Goal: Task Accomplishment & Management: Manage account settings

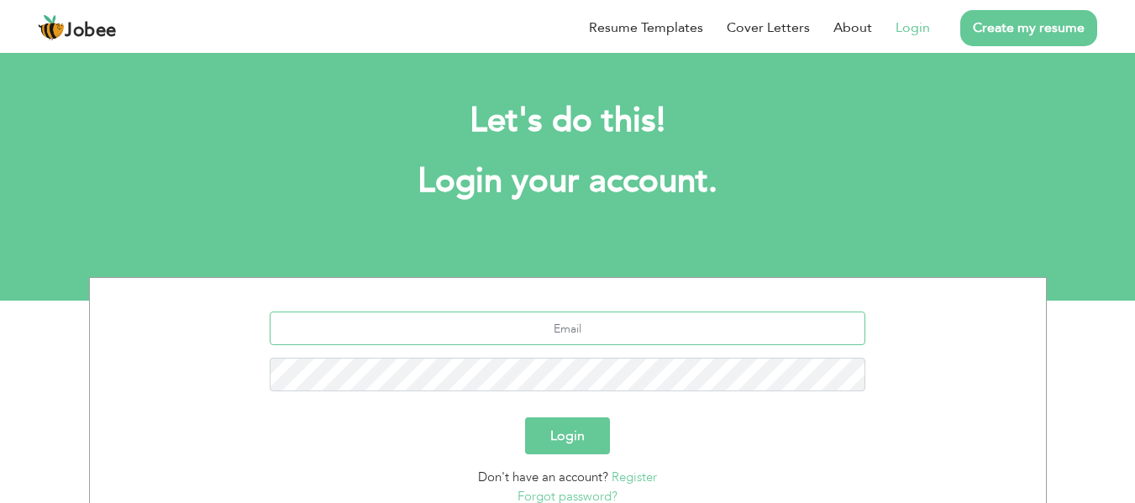
click at [562, 327] on input "text" at bounding box center [568, 329] width 596 height 34
type input "aliqurban1296@gmail.com"
click at [525, 417] on button "Login" at bounding box center [567, 435] width 85 height 37
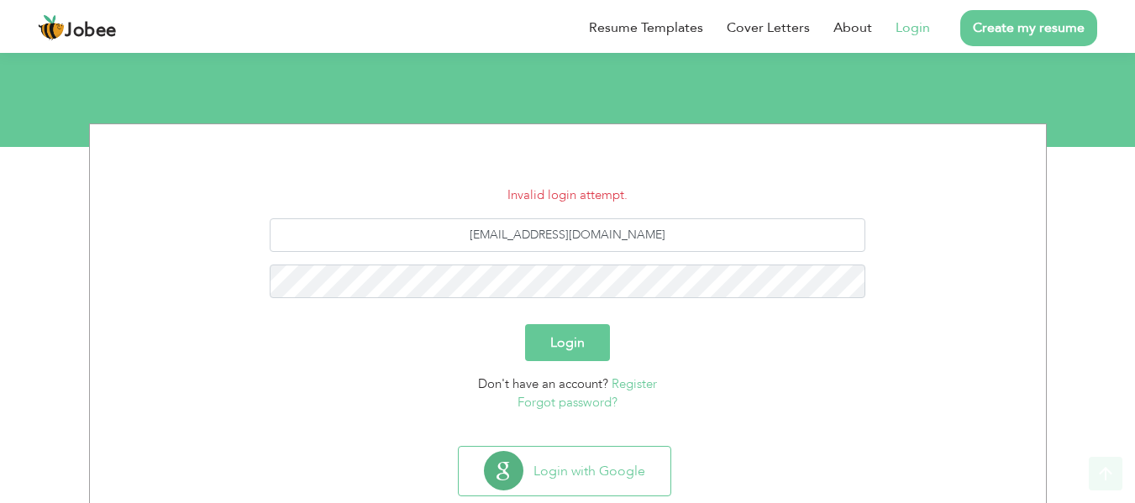
scroll to position [168, 0]
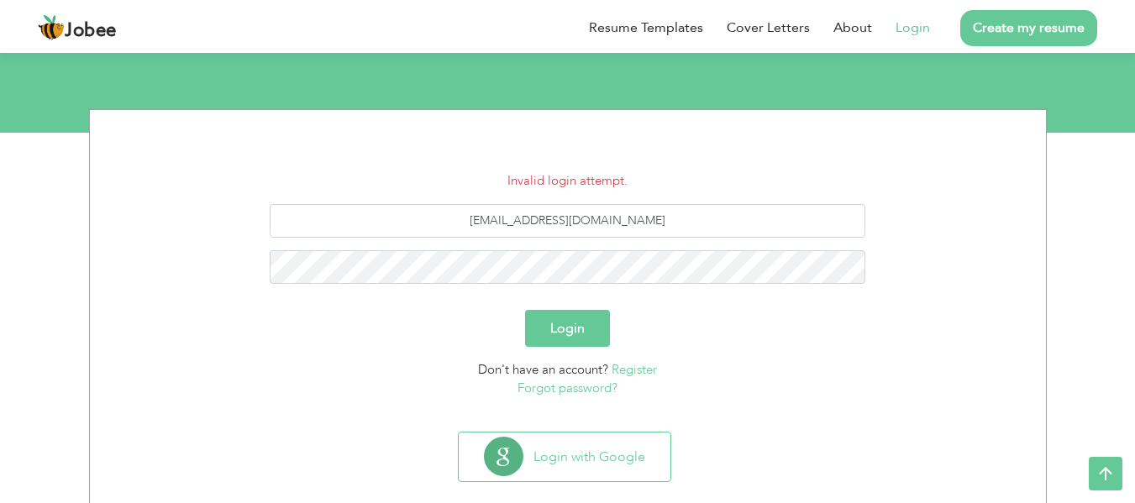
click at [582, 391] on link "Forgot password?" at bounding box center [567, 388] width 100 height 17
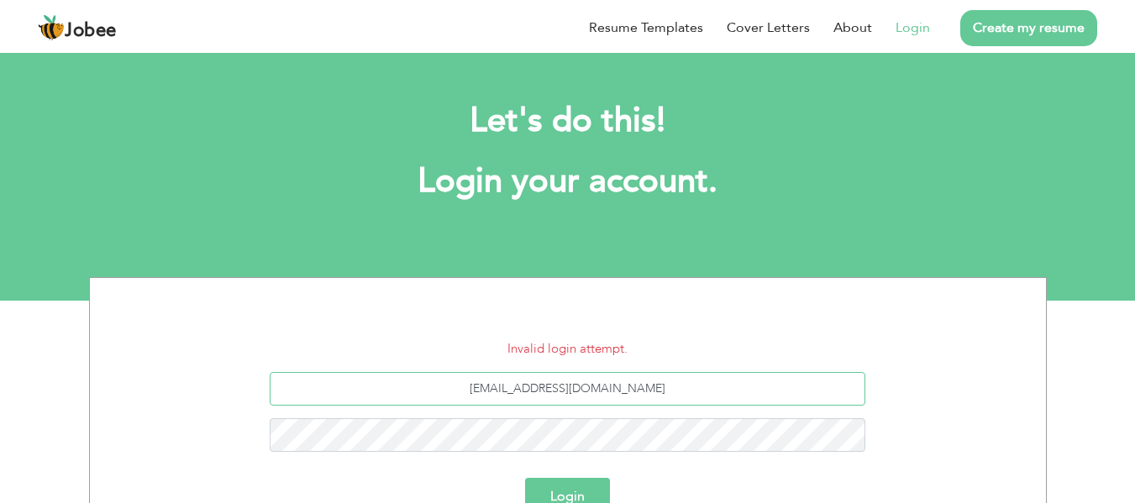
drag, startPoint x: 649, startPoint y: 388, endPoint x: 466, endPoint y: 406, distance: 184.0
click at [466, 406] on div "aliqurban1296@gmail.com" at bounding box center [567, 418] width 931 height 92
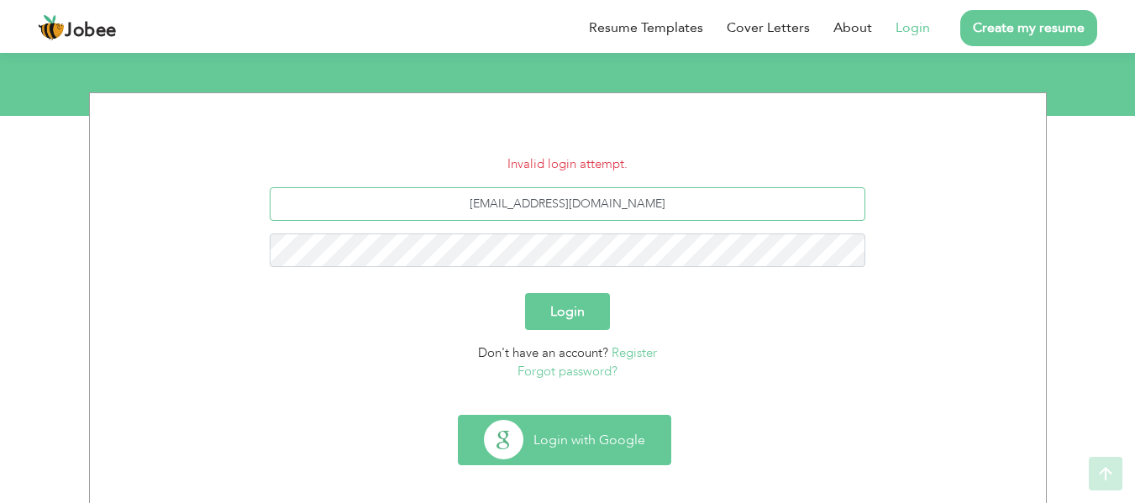
scroll to position [195, 0]
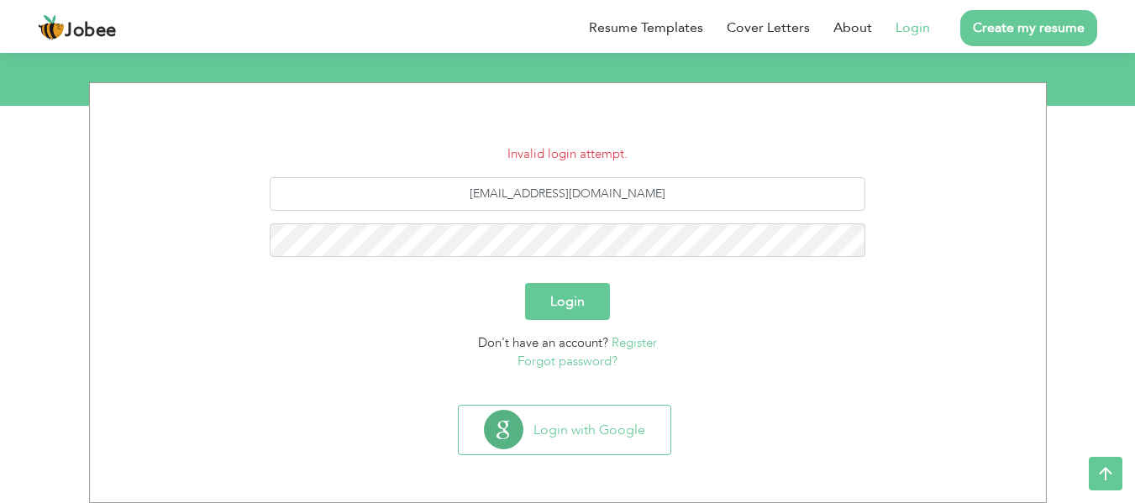
drag, startPoint x: 565, startPoint y: 363, endPoint x: 555, endPoint y: 361, distance: 9.4
click at [564, 363] on link "Forgot password?" at bounding box center [567, 361] width 100 height 17
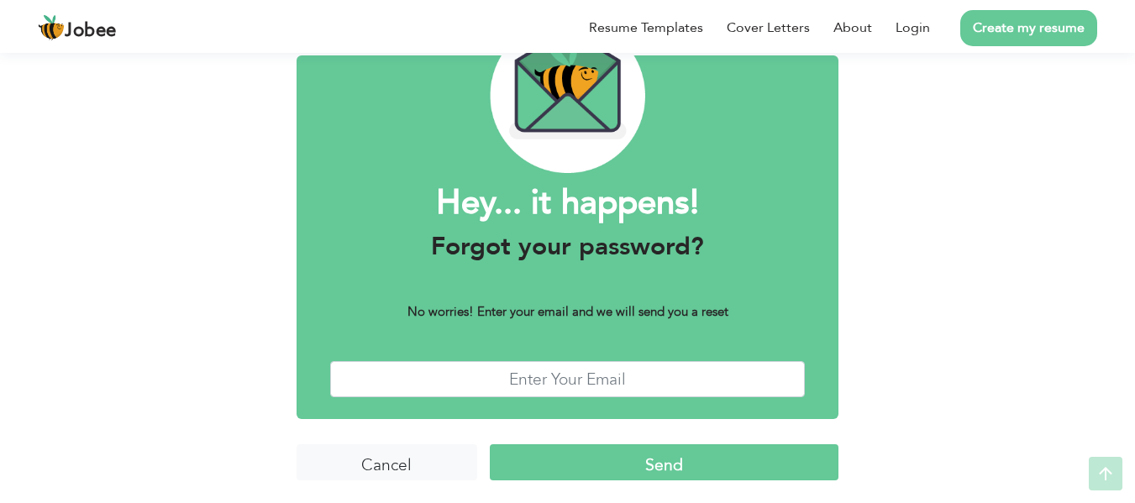
scroll to position [102, 0]
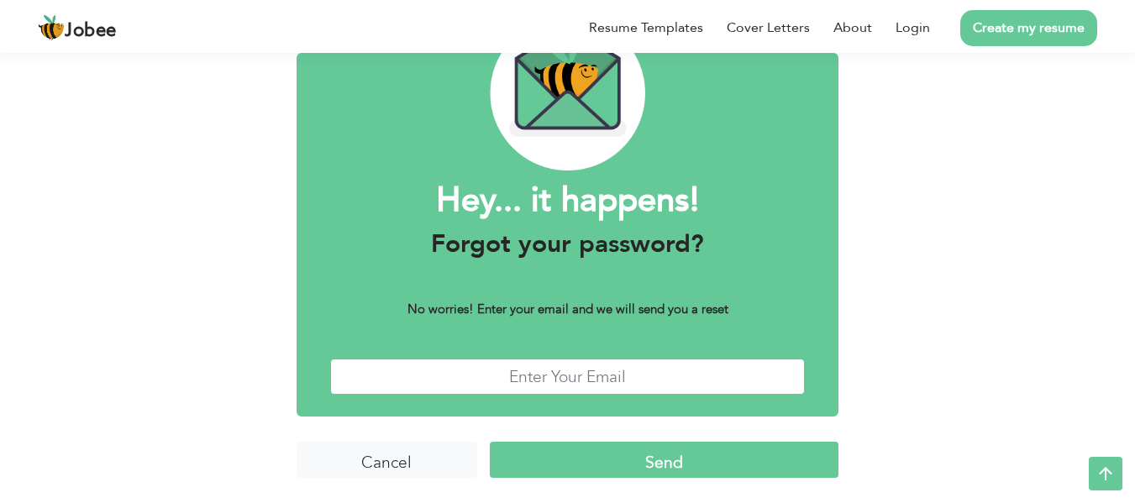
click at [582, 375] on input "text" at bounding box center [567, 377] width 475 height 36
type input "[EMAIL_ADDRESS][DOMAIN_NAME]"
click at [666, 463] on input "Send" at bounding box center [664, 460] width 349 height 36
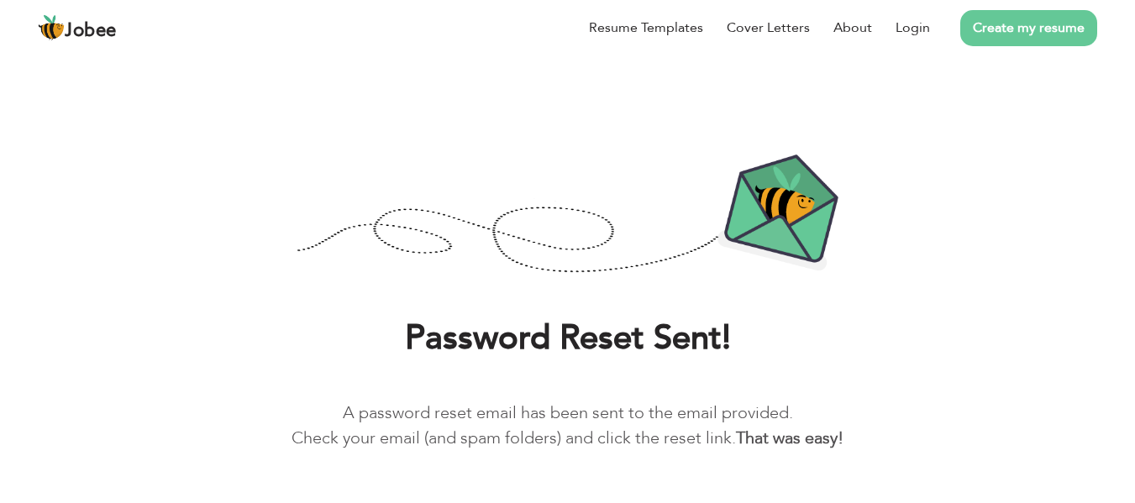
scroll to position [67, 0]
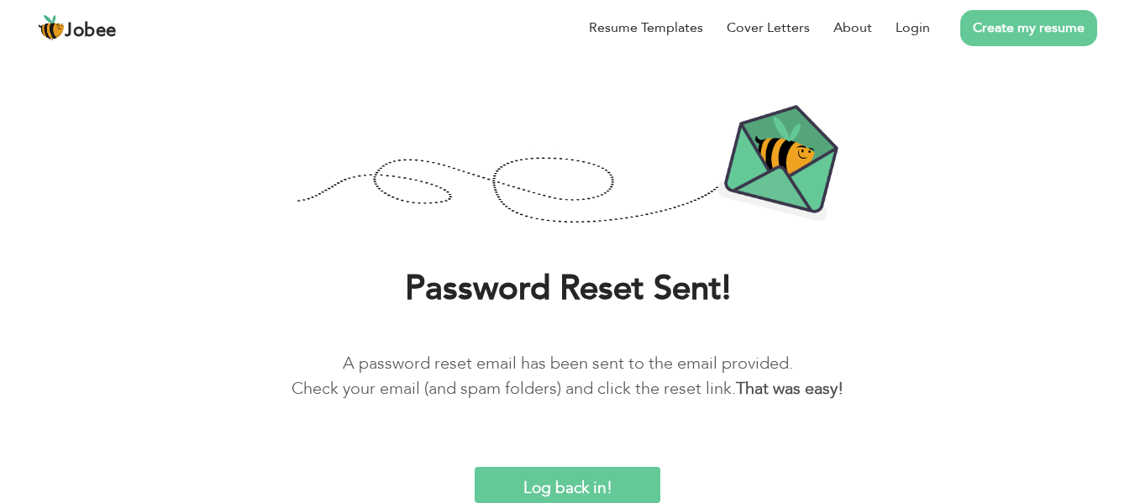
drag, startPoint x: 1140, startPoint y: 190, endPoint x: 1127, endPoint y: 309, distance: 119.9
click at [1129, 309] on html "Jobee Resume Templates Cover Letters About Login Create my resume Password Rese…" at bounding box center [567, 218] width 1135 height 570
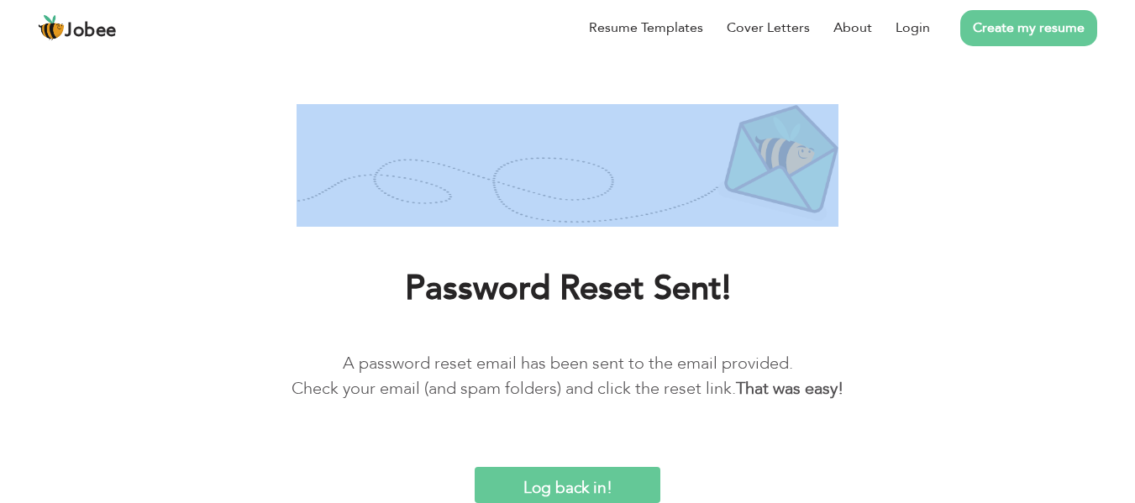
drag, startPoint x: 1132, startPoint y: 165, endPoint x: 1142, endPoint y: 14, distance: 150.7
click at [1134, 17] on html "Jobee Resume Templates Cover Letters About Login Create my resume Password Rese…" at bounding box center [567, 218] width 1135 height 570
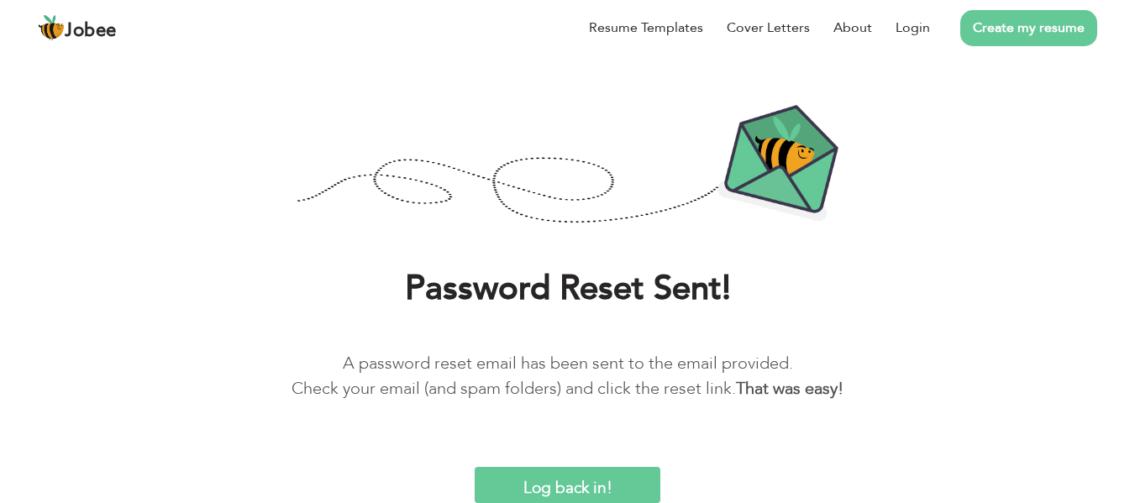
click at [938, 267] on h1 "Password Reset Sent!" at bounding box center [567, 289] width 1084 height 44
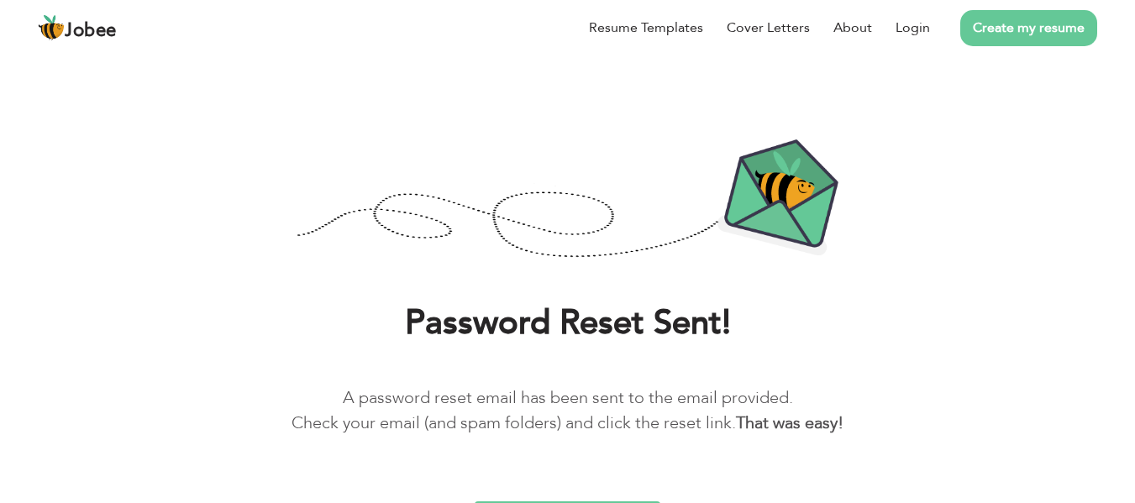
scroll to position [0, 0]
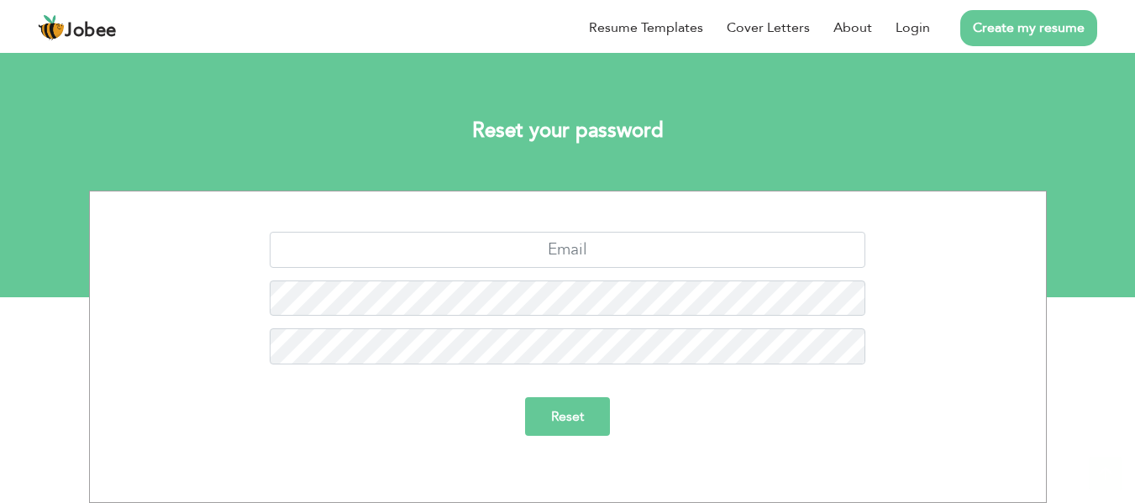
scroll to position [5, 0]
click at [595, 250] on input "text" at bounding box center [568, 250] width 596 height 36
type input "[EMAIL_ADDRESS][DOMAIN_NAME]"
click at [559, 417] on input "Reset" at bounding box center [567, 416] width 85 height 39
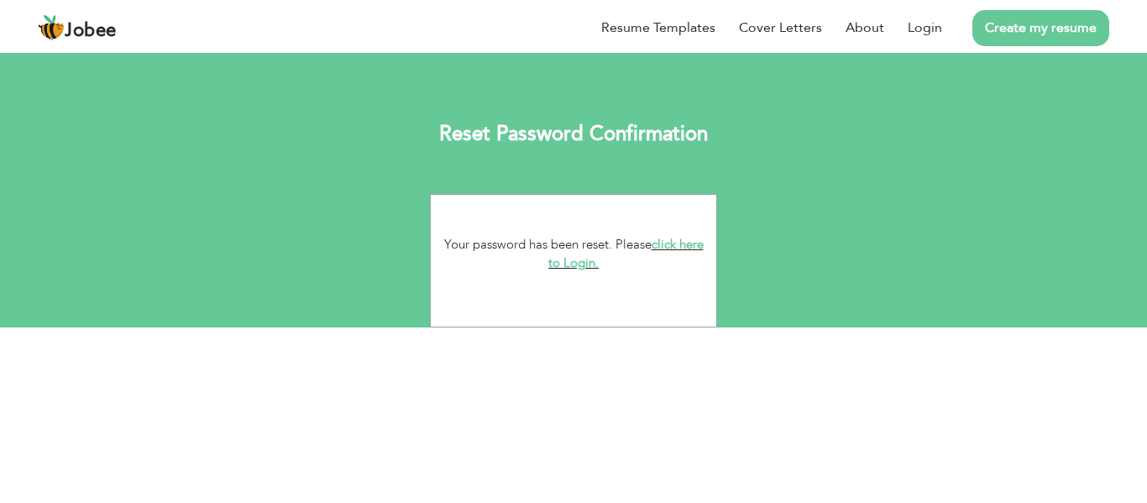
click at [571, 265] on link "click here to Login." at bounding box center [626, 254] width 155 height 36
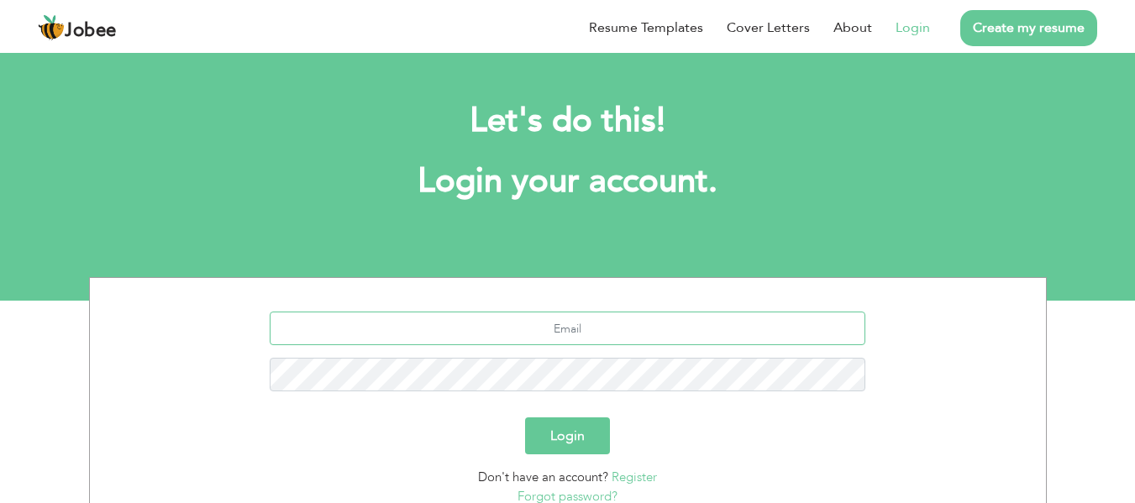
click at [600, 328] on input "text" at bounding box center [568, 329] width 596 height 34
type input "[EMAIL_ADDRESS][DOMAIN_NAME]"
click at [525, 417] on button "Login" at bounding box center [567, 435] width 85 height 37
